Goal: Transaction & Acquisition: Purchase product/service

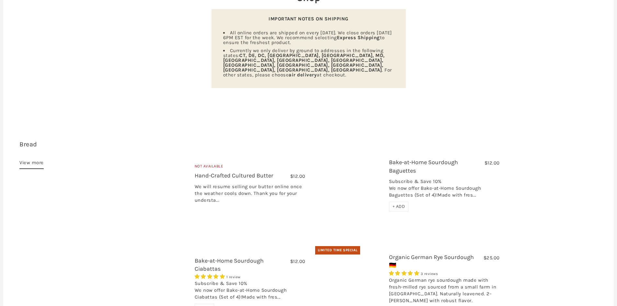
scroll to position [130, 0]
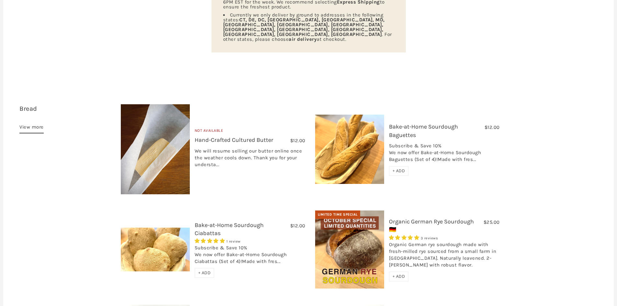
click at [402, 168] on span "+ ADD" at bounding box center [398, 171] width 13 height 6
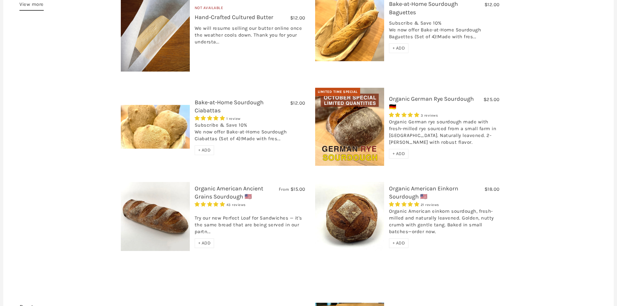
scroll to position [259, 0]
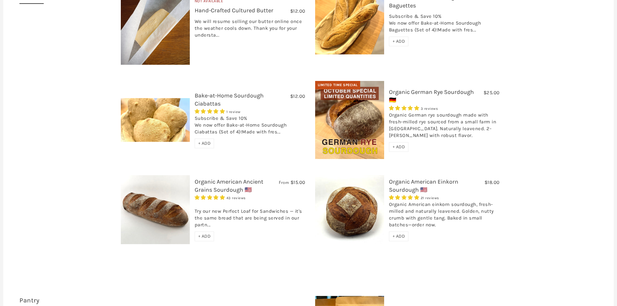
click at [201, 233] on span "+ ADD" at bounding box center [204, 236] width 13 height 6
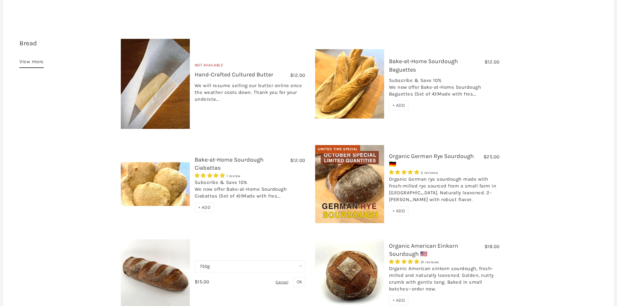
scroll to position [194, 0]
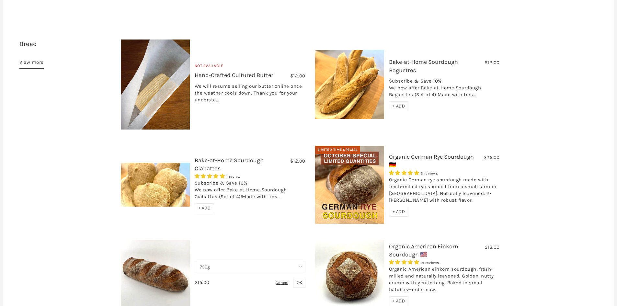
click at [402, 209] on span "+ ADD" at bounding box center [398, 212] width 13 height 6
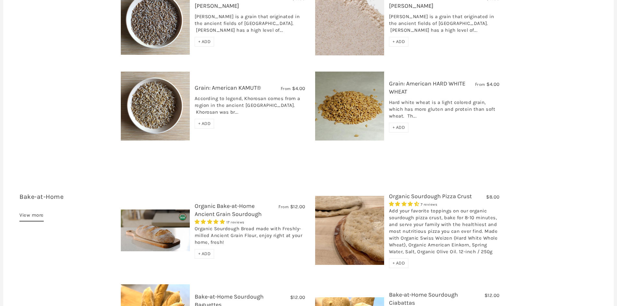
scroll to position [1004, 0]
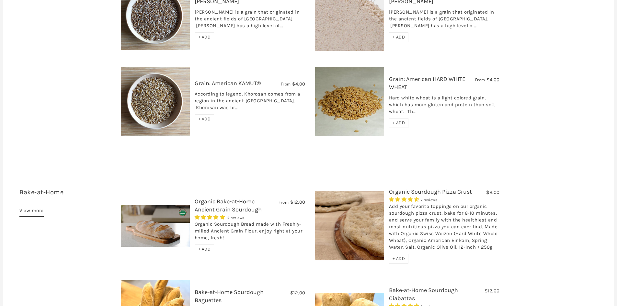
click at [400, 256] on span "+ ADD" at bounding box center [398, 259] width 13 height 6
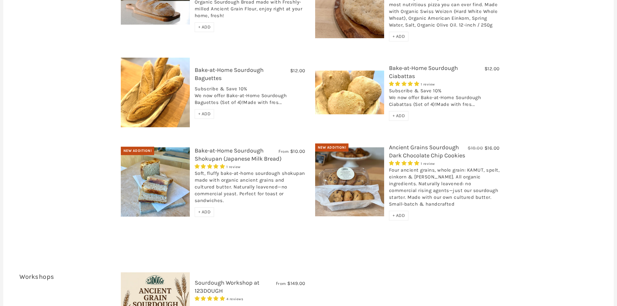
scroll to position [1263, 0]
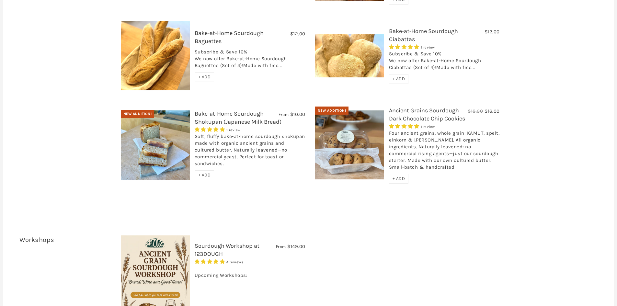
click at [209, 170] on div "+ ADD" at bounding box center [205, 175] width 20 height 10
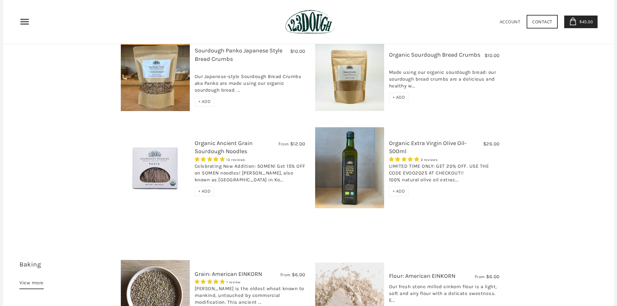
scroll to position [631, 0]
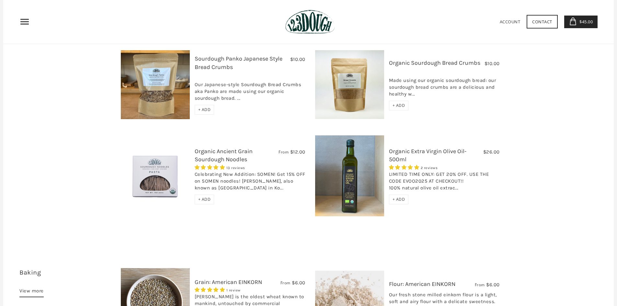
click at [206, 197] on span "+ ADD" at bounding box center [204, 200] width 13 height 6
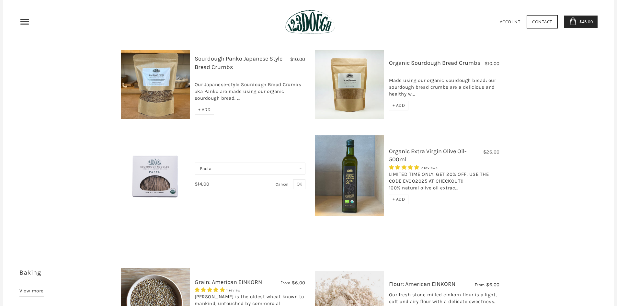
click at [299, 163] on select "Pasta Ramen Somen" at bounding box center [250, 169] width 111 height 12
select select "Ramen"
click at [195, 163] on select "Pasta Ramen Somen" at bounding box center [250, 169] width 111 height 12
click at [301, 181] on span "OK" at bounding box center [299, 184] width 5 height 6
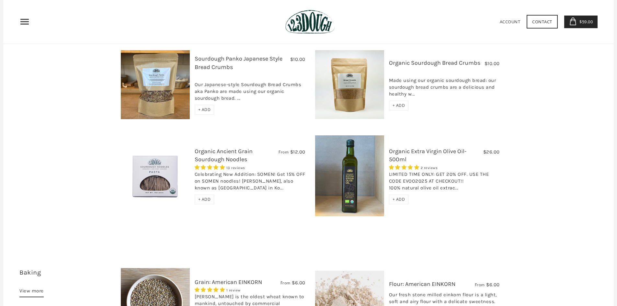
click at [584, 20] on span "$59.00" at bounding box center [585, 22] width 15 height 6
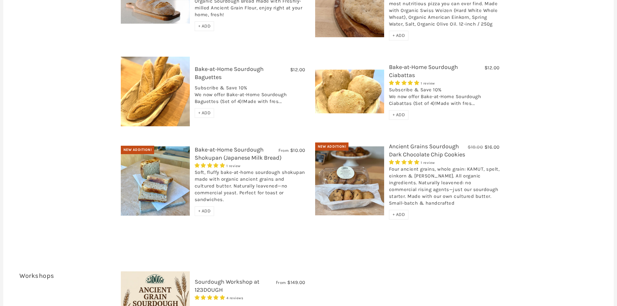
scroll to position [1230, 0]
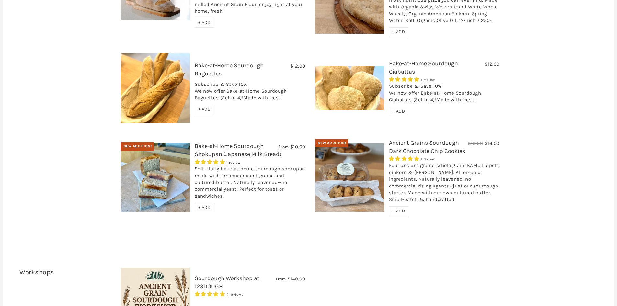
click at [209, 205] on span "+ ADD" at bounding box center [204, 208] width 13 height 6
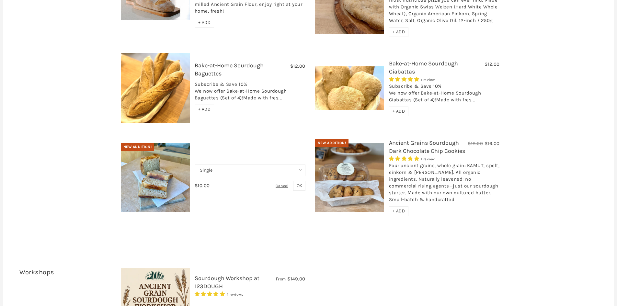
click at [299, 164] on select "Single Set of 6" at bounding box center [250, 170] width 111 height 12
click at [195, 164] on select "Single Set of 6" at bounding box center [250, 170] width 111 height 12
click at [297, 183] on span "OK" at bounding box center [299, 186] width 5 height 6
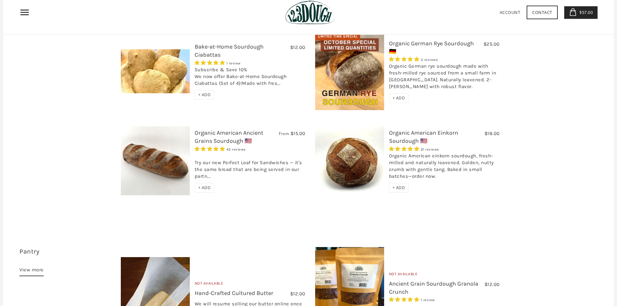
scroll to position [259, 0]
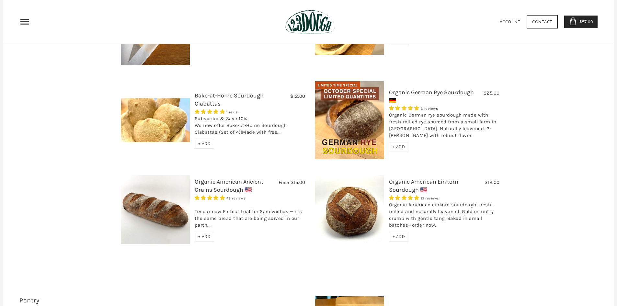
click at [581, 20] on span "$57.00" at bounding box center [585, 22] width 15 height 6
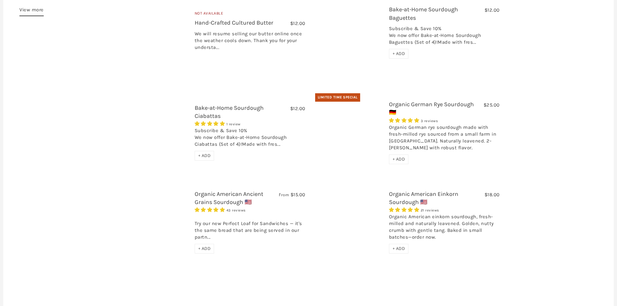
scroll to position [259, 0]
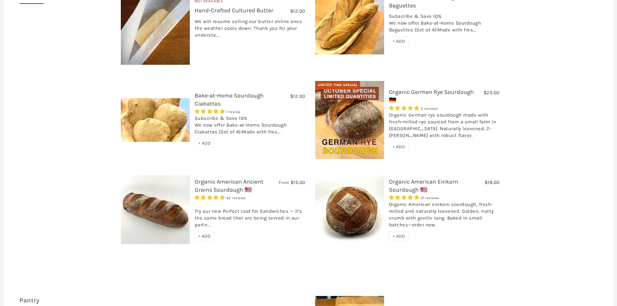
click at [205, 233] on span "+ ADD" at bounding box center [204, 236] width 13 height 6
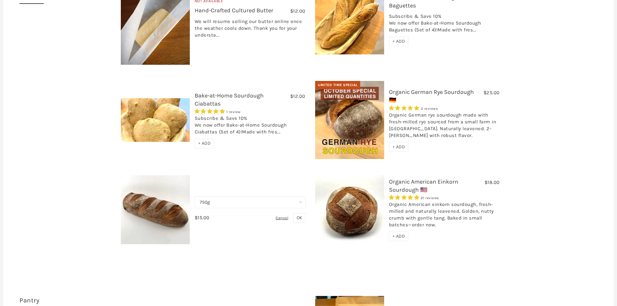
click at [301, 196] on select "750g Perfect Loaf for Sandwiches (Whole, 1500g) Perfect Loaf for Sandwiches (Ha…" at bounding box center [250, 202] width 111 height 12
select select "Perfect Loaf for Sandwiches (Half, 750g)"
click at [195, 196] on select "750g Perfect Loaf for Sandwiches (Whole, 1500g) Perfect Loaf for Sandwiches (Ha…" at bounding box center [250, 202] width 111 height 12
click at [298, 215] on span "OK" at bounding box center [299, 218] width 5 height 6
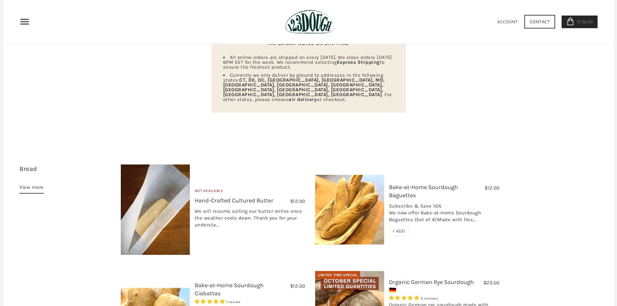
scroll to position [65, 0]
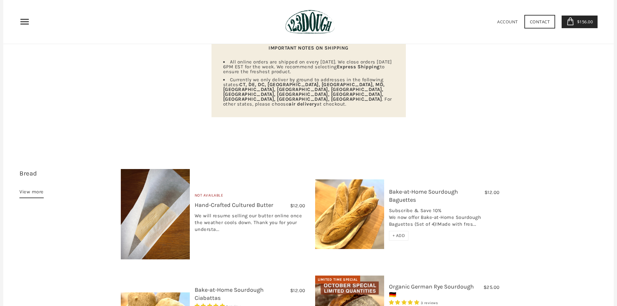
click at [580, 20] on span "$156.00" at bounding box center [583, 22] width 17 height 6
